Goal: Task Accomplishment & Management: Manage account settings

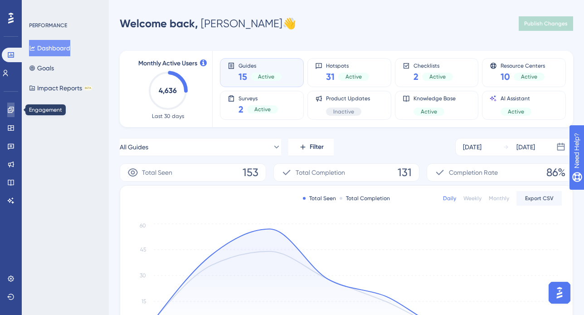
click at [11, 111] on icon at bounding box center [10, 109] width 7 height 7
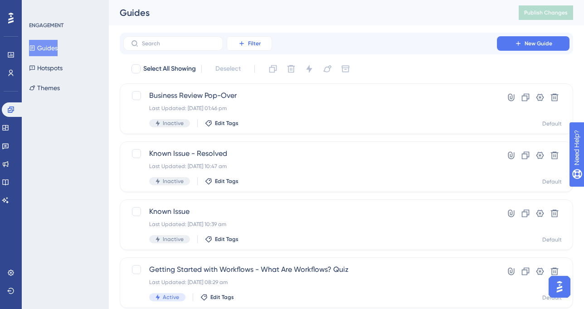
click at [247, 40] on button "Filter" at bounding box center [249, 43] width 45 height 15
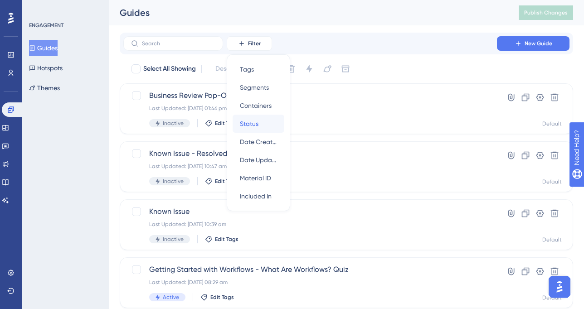
click at [261, 122] on div "Status Status" at bounding box center [258, 124] width 37 height 18
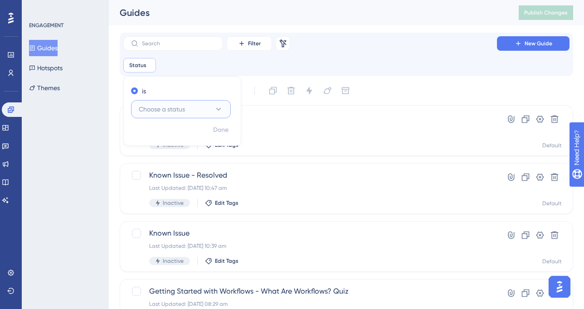
click at [159, 113] on span "Choose a status" at bounding box center [162, 109] width 46 height 11
click at [164, 132] on div "Active Active" at bounding box center [180, 137] width 73 height 18
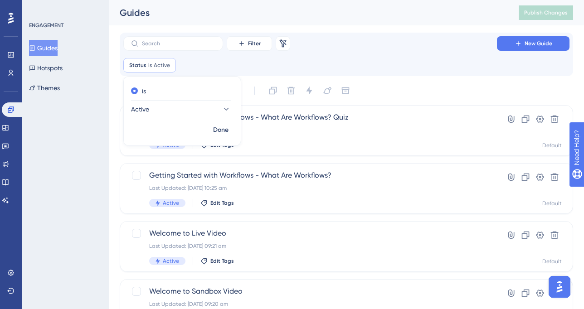
click at [440, 43] on div "Filter Remove Filters New Guide" at bounding box center [346, 43] width 446 height 15
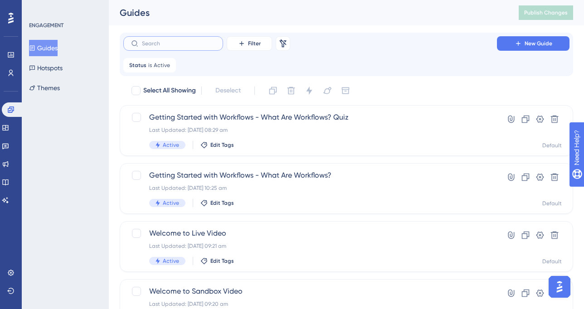
click at [166, 40] on label at bounding box center [173, 43] width 100 height 15
click at [166, 40] on input "text" at bounding box center [178, 43] width 73 height 6
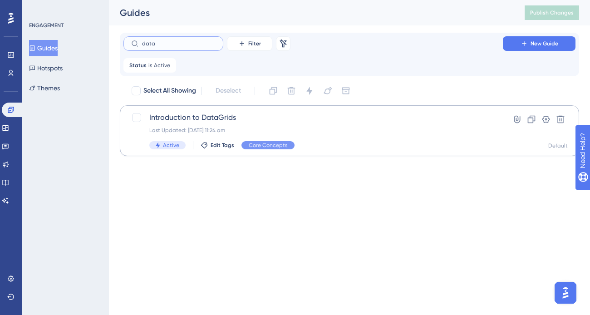
type input "data"
click at [236, 117] on span "Introduction to DataGrids" at bounding box center [313, 117] width 328 height 11
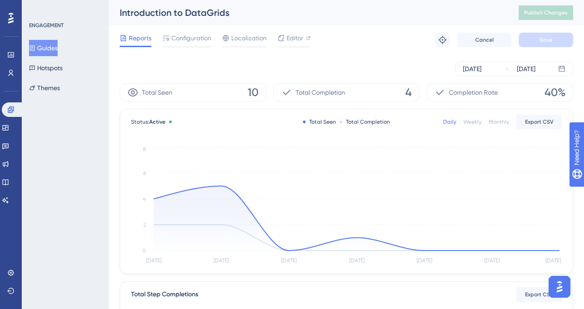
click at [505, 119] on div "Monthly" at bounding box center [499, 121] width 20 height 7
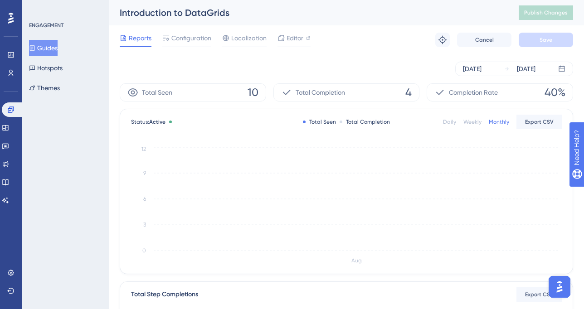
click at [481, 120] on div "Weekly" at bounding box center [473, 121] width 18 height 7
click at [454, 123] on div "Daily" at bounding box center [449, 121] width 13 height 7
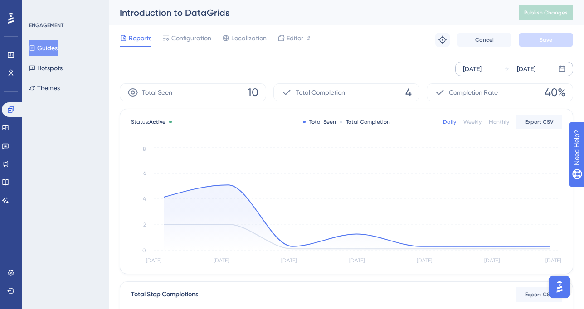
click at [482, 70] on div "[DATE]" at bounding box center [472, 69] width 19 height 11
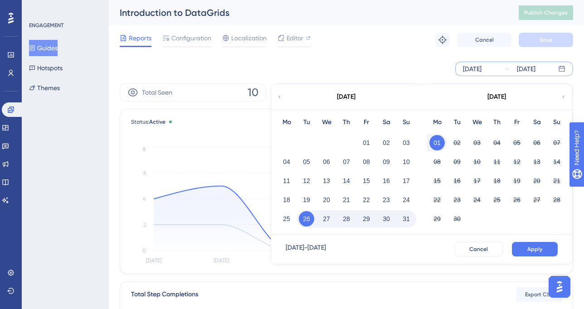
click at [282, 100] on icon at bounding box center [279, 97] width 5 height 8
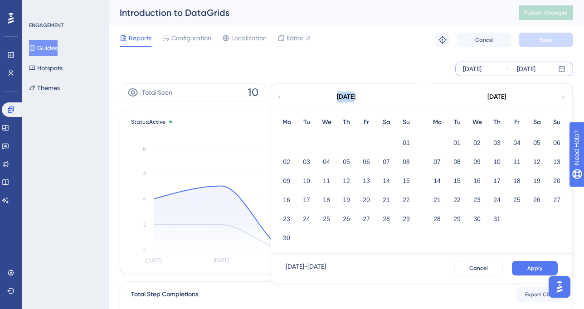
click at [282, 100] on icon at bounding box center [279, 97] width 5 height 8
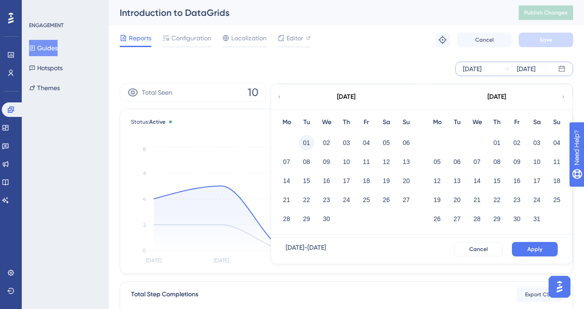
click at [309, 145] on button "01" at bounding box center [306, 142] width 15 height 15
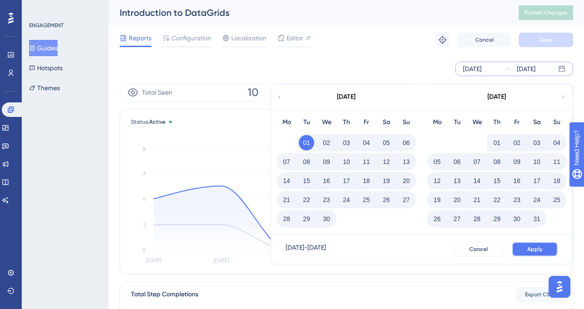
click at [548, 249] on button "Apply" at bounding box center [535, 249] width 46 height 15
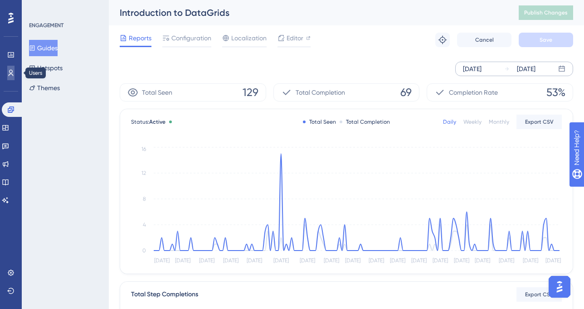
click at [10, 75] on icon at bounding box center [10, 72] width 7 height 7
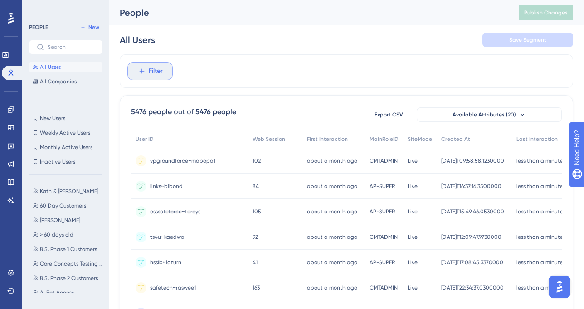
click at [152, 73] on span "Filter" at bounding box center [156, 71] width 14 height 11
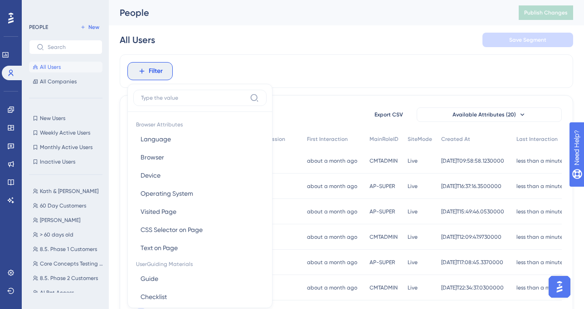
scroll to position [41, 0]
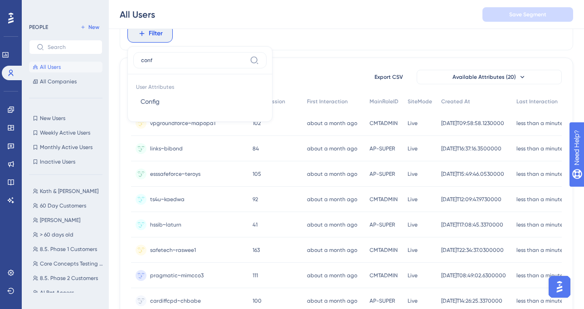
type input "conf"
click at [171, 115] on div "User Attributes Config Config" at bounding box center [199, 95] width 133 height 42
click at [169, 102] on button "Config Config" at bounding box center [199, 102] width 133 height 18
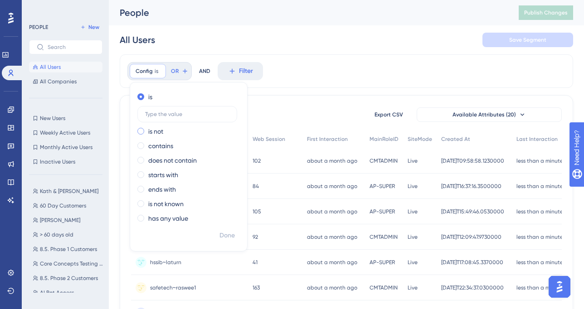
scroll to position [0, 0]
click at [167, 143] on label "contains" at bounding box center [160, 146] width 25 height 11
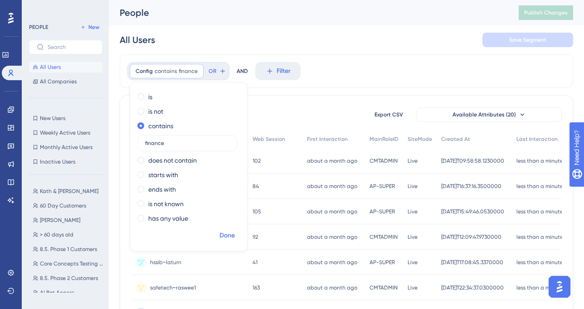
type input "finance"
click at [226, 230] on span "Done" at bounding box center [227, 235] width 15 height 11
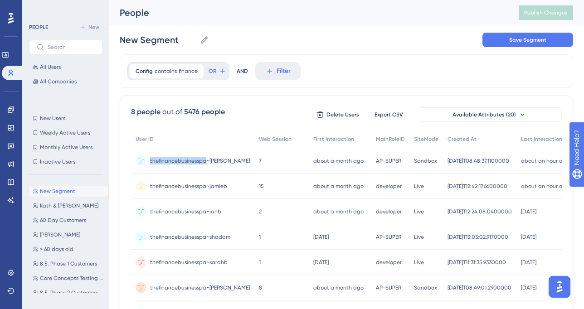
drag, startPoint x: 151, startPoint y: 161, endPoint x: 206, endPoint y: 165, distance: 55.5
click at [206, 165] on div "thefinancebusinesspa~[PERSON_NAME] thefinancebusinesspa~[PERSON_NAME]" at bounding box center [200, 160] width 100 height 25
copy span "thefinancebusinesspa"
click at [159, 75] on div "Config contains finance finance Remove" at bounding box center [167, 71] width 74 height 15
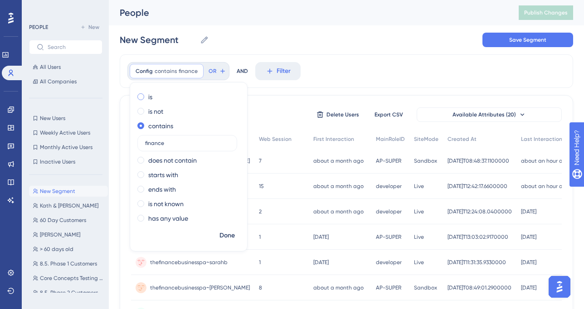
click at [147, 98] on div "is" at bounding box center [186, 97] width 99 height 11
click at [153, 112] on input "finance" at bounding box center [187, 114] width 84 height 6
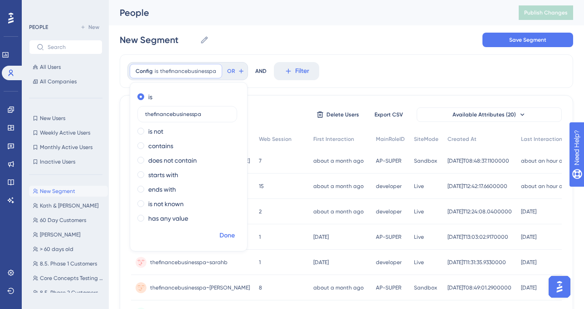
type input "thefinancebusinesspa"
click at [227, 241] on button "Done" at bounding box center [227, 236] width 25 height 16
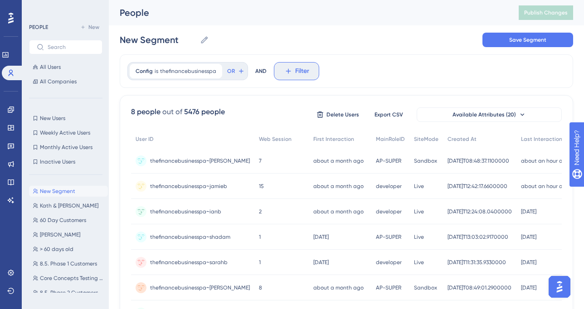
click at [286, 69] on icon at bounding box center [288, 71] width 5 height 5
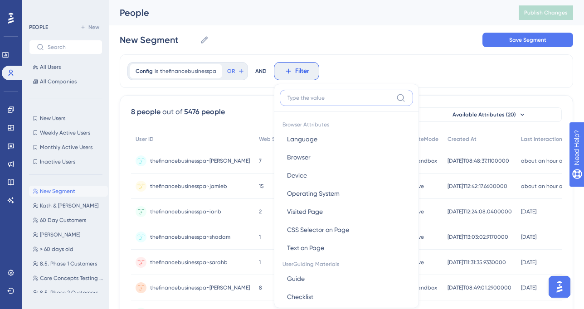
scroll to position [41, 0]
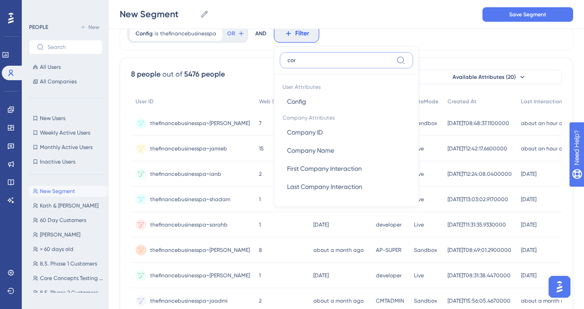
type input "core"
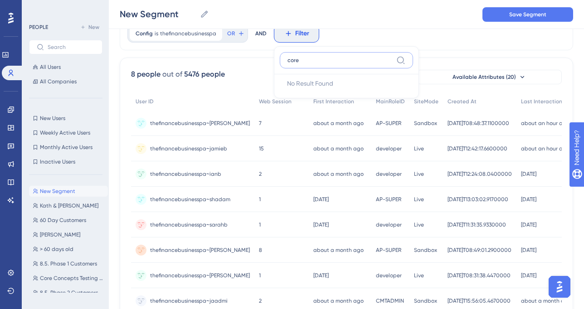
click at [290, 62] on input "core" at bounding box center [340, 60] width 105 height 7
type input "ch"
click at [303, 100] on span "Checklist" at bounding box center [300, 101] width 26 height 11
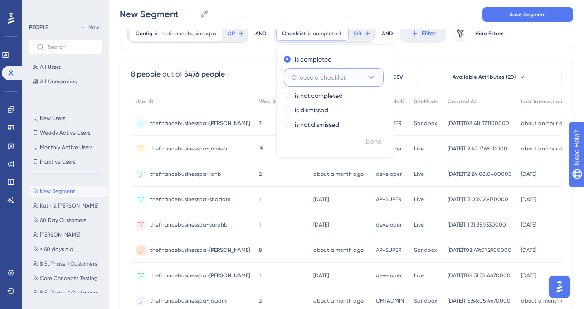
click at [332, 76] on span "Choose a checklist" at bounding box center [319, 77] width 54 height 11
type input "core"
click at [326, 132] on span "Core Concepts" at bounding box center [319, 132] width 44 height 11
click at [372, 143] on span "Done" at bounding box center [373, 142] width 15 height 11
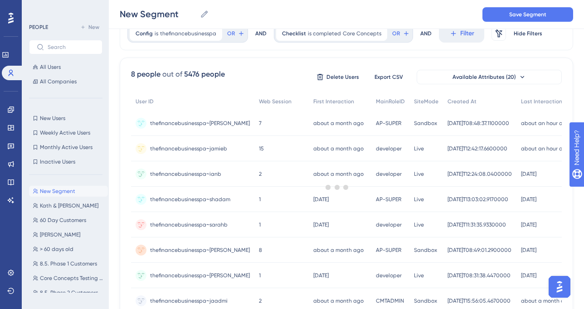
scroll to position [0, 0]
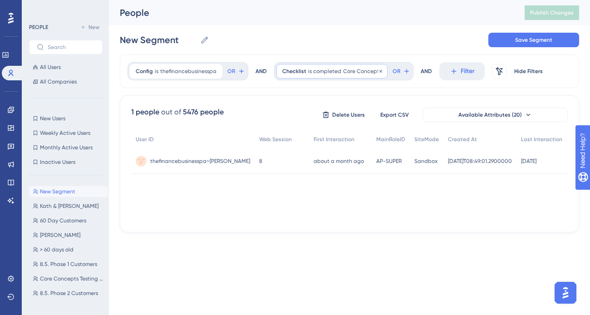
click at [337, 65] on div "Checklist is completed Core Concepts Core Concepts Remove" at bounding box center [331, 71] width 111 height 15
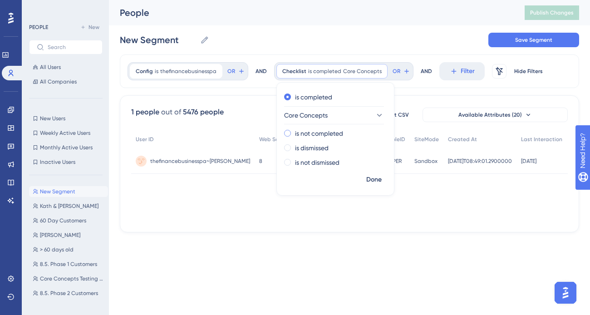
click at [318, 133] on label "is not completed" at bounding box center [319, 133] width 48 height 11
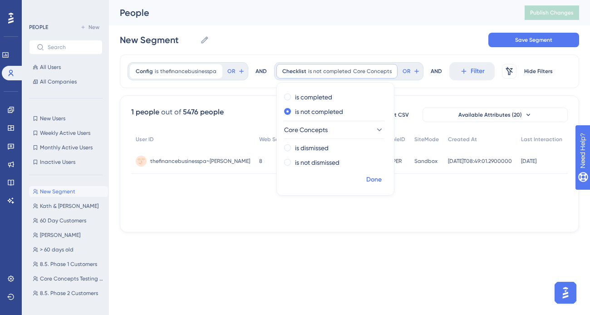
click at [371, 181] on span "Done" at bounding box center [373, 179] width 15 height 11
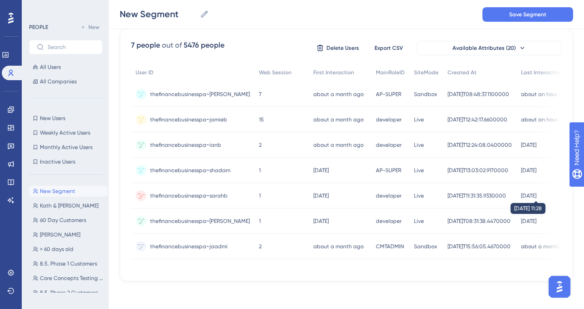
scroll to position [34, 0]
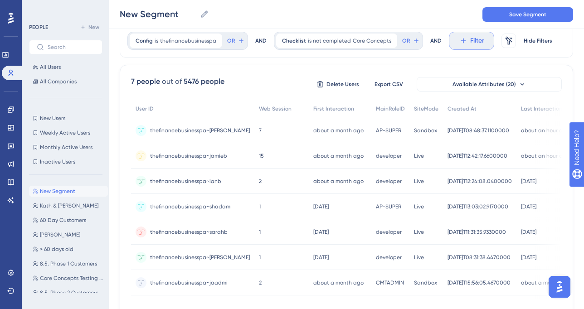
click at [474, 40] on span "Filter" at bounding box center [477, 40] width 14 height 11
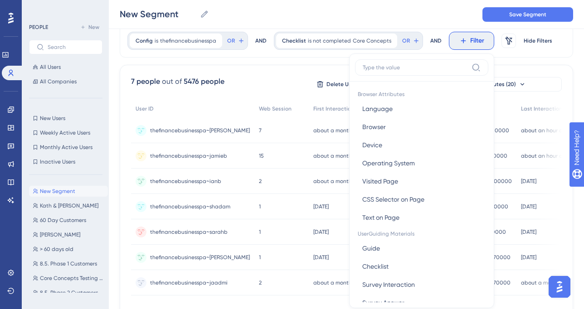
scroll to position [60, 0]
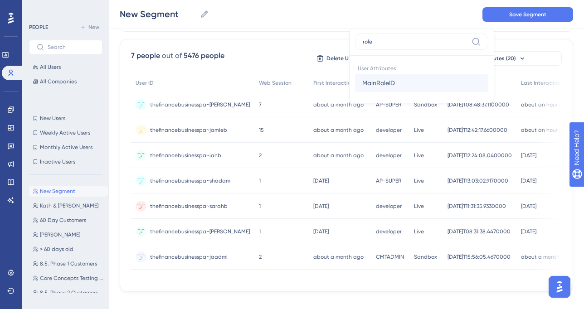
type input "role"
click at [368, 83] on span "MainRoleID" at bounding box center [378, 83] width 33 height 11
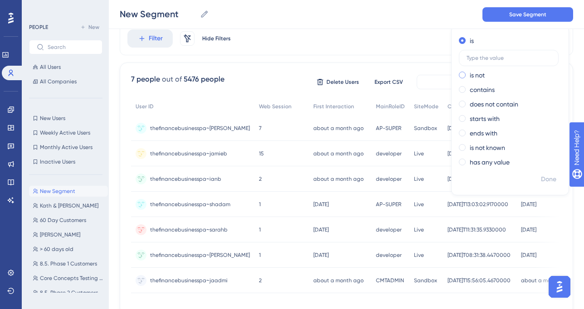
click at [475, 75] on label "is not" at bounding box center [477, 75] width 15 height 11
click at [482, 73] on input "text" at bounding box center [509, 72] width 84 height 6
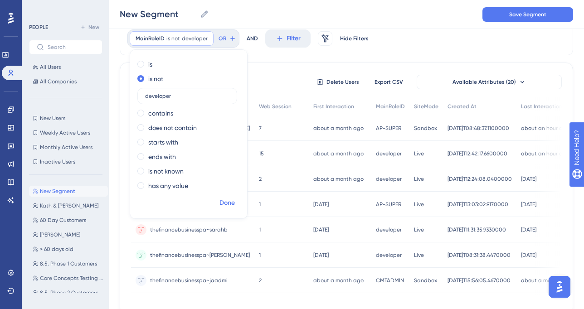
type input "developer"
click at [222, 200] on span "Done" at bounding box center [227, 203] width 15 height 11
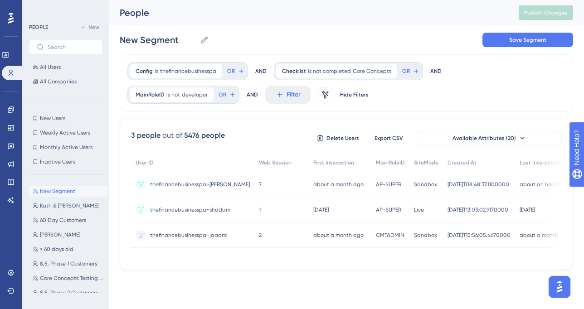
scroll to position [0, 0]
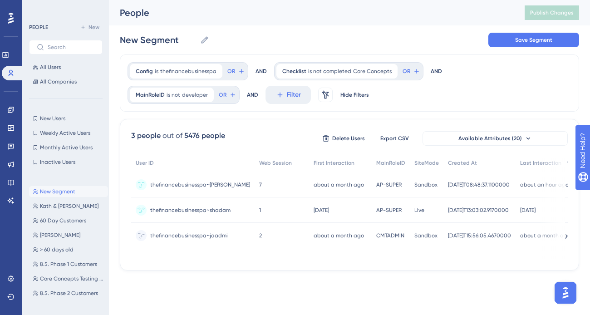
click at [201, 233] on span "thefinancebusinesspa~jaadmi" at bounding box center [189, 235] width 78 height 7
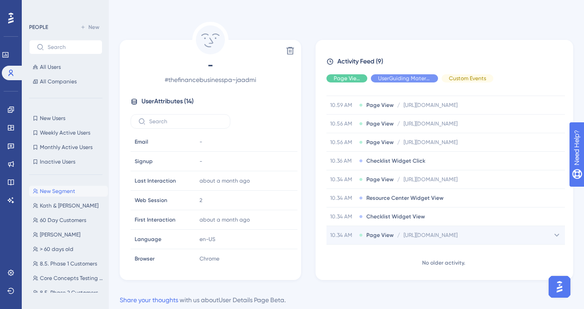
scroll to position [62, 0]
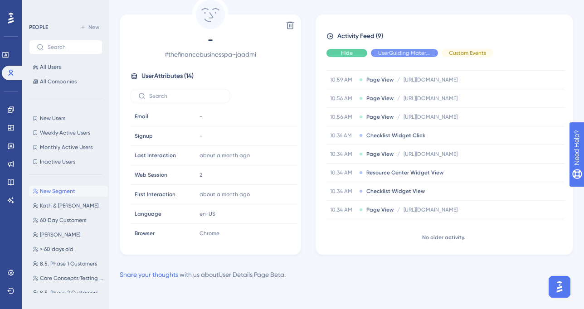
click at [346, 52] on span "Hide" at bounding box center [347, 52] width 12 height 7
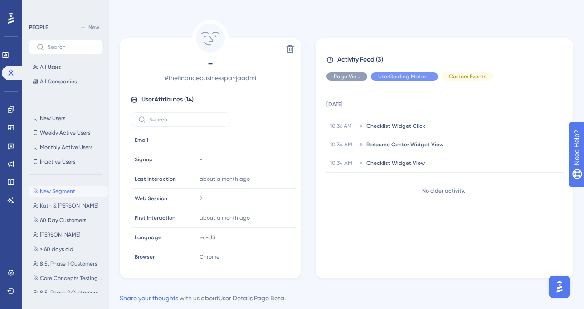
scroll to position [0, 0]
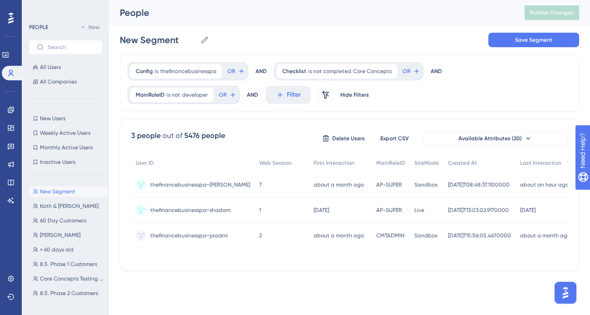
click at [194, 208] on span "thefinancebusinesspa~shadam" at bounding box center [190, 209] width 80 height 7
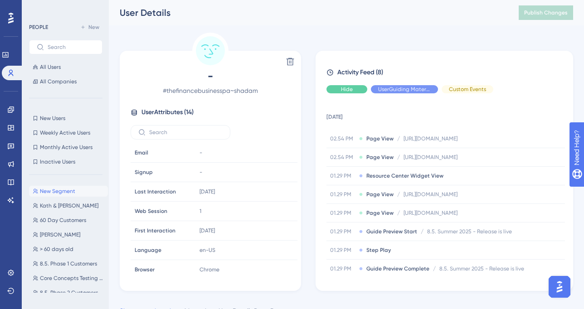
click at [353, 88] on div "Hide" at bounding box center [347, 89] width 41 height 8
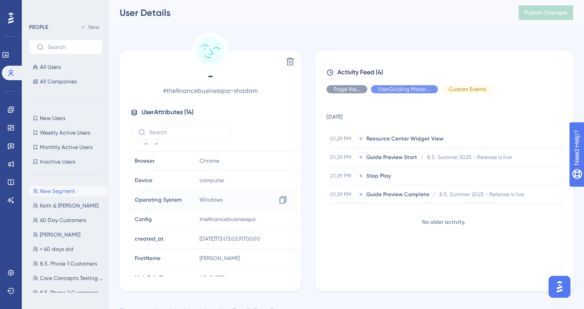
scroll to position [138, 0]
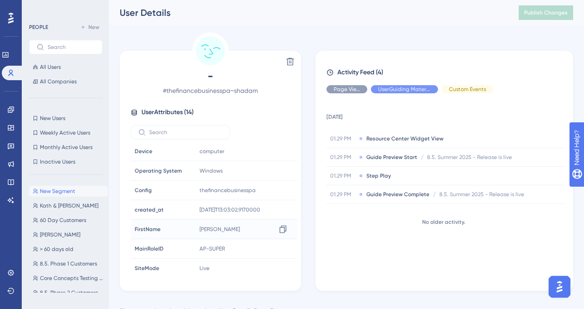
click at [205, 232] on div "[PERSON_NAME] Copy [PERSON_NAME]" at bounding box center [245, 229] width 98 height 18
copy span "[PERSON_NAME]"
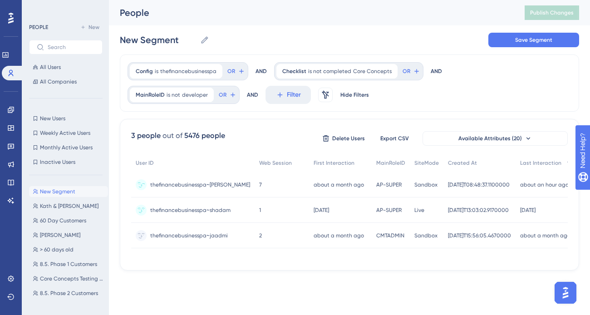
click at [191, 181] on span "thefinancebusinesspa~[PERSON_NAME]" at bounding box center [200, 184] width 100 height 7
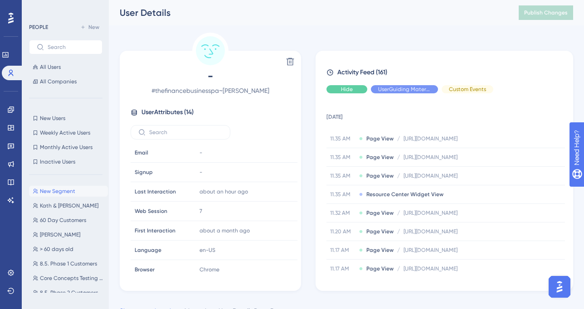
click at [356, 90] on div "Hide" at bounding box center [347, 89] width 41 height 8
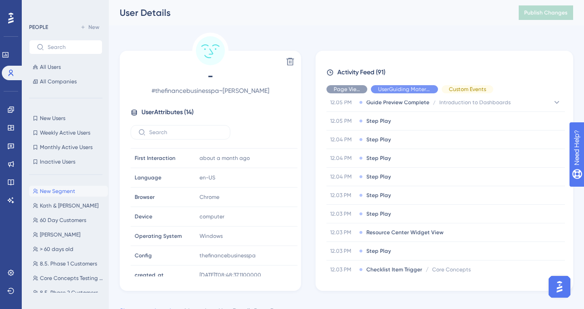
scroll to position [472, 0]
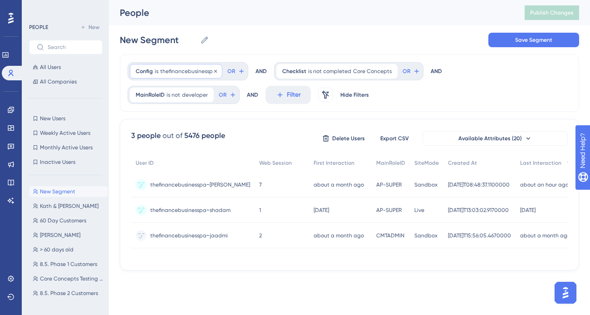
click at [172, 68] on span "thefinancebusinesspa" at bounding box center [188, 71] width 56 height 7
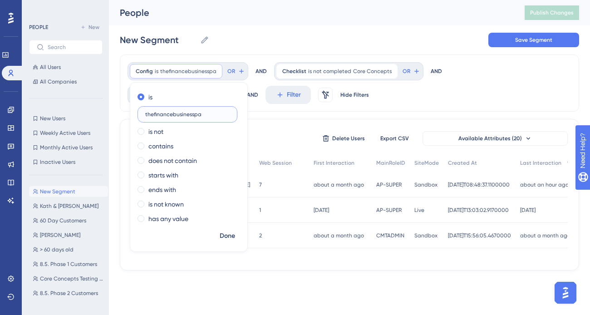
click at [179, 116] on input "thefinancebusinesspa" at bounding box center [187, 114] width 84 height 6
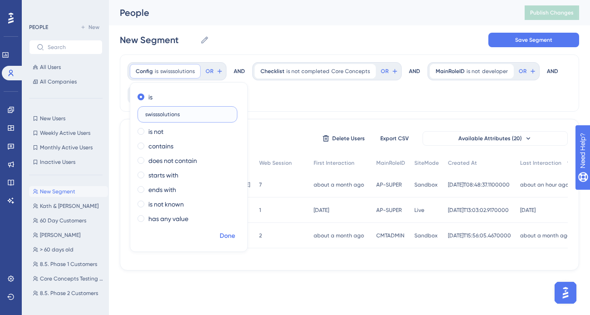
type input "swisssolutions"
click at [226, 238] on span "Done" at bounding box center [227, 235] width 15 height 11
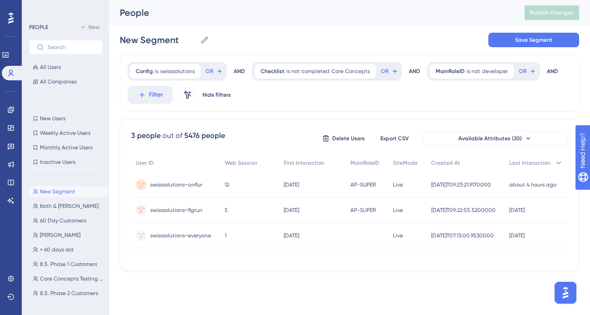
click at [199, 184] on span "swisssolutions~anflur" at bounding box center [176, 184] width 52 height 7
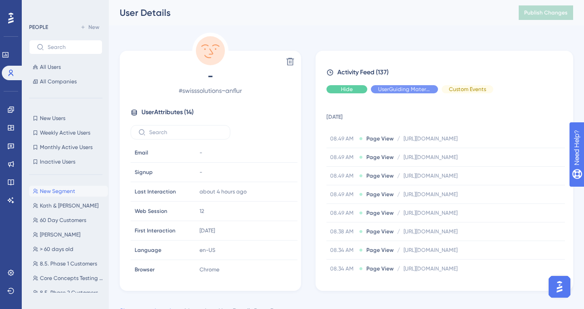
click at [342, 90] on span "Hide" at bounding box center [347, 89] width 12 height 7
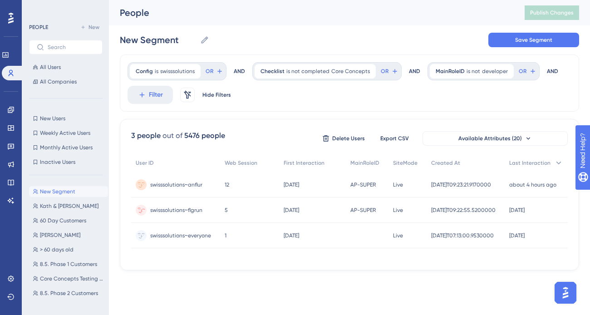
click at [179, 208] on span "swisssolutions~flgrun" at bounding box center [176, 209] width 52 height 7
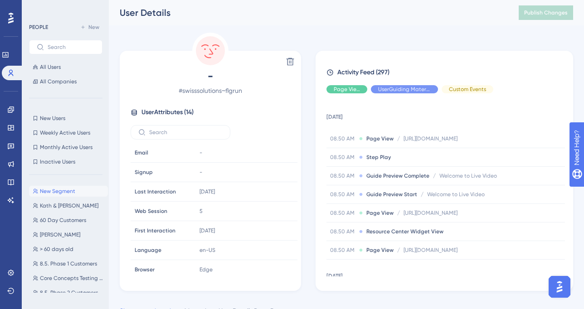
click at [345, 92] on span "Page View" at bounding box center [347, 89] width 26 height 7
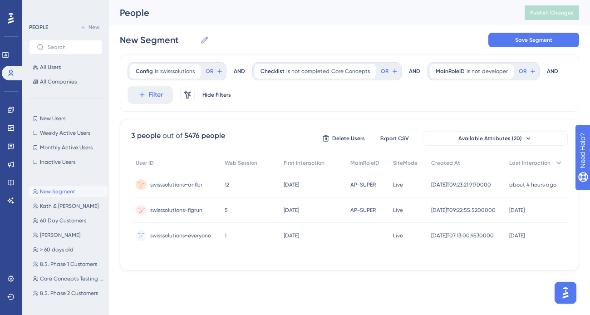
click at [181, 181] on span "swisssolutions~anflur" at bounding box center [176, 184] width 52 height 7
